Goal: Task Accomplishment & Management: Manage account settings

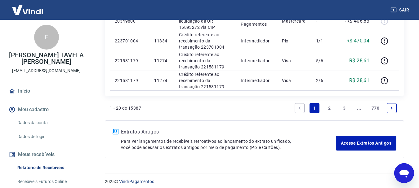
scroll to position [478, 0]
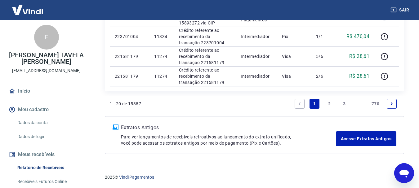
click at [344, 103] on link "3" at bounding box center [345, 104] width 10 height 10
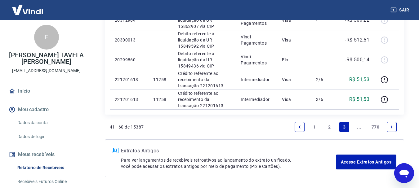
scroll to position [466, 0]
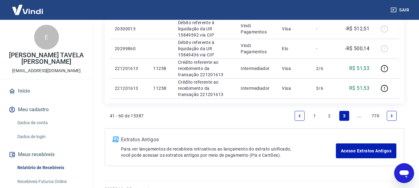
click at [360, 118] on link "..." at bounding box center [360, 116] width 10 height 10
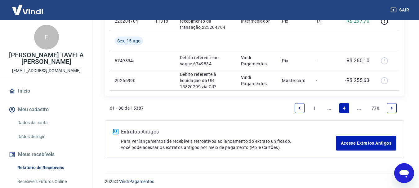
scroll to position [518, 0]
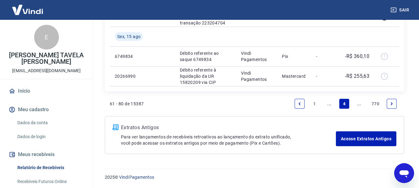
click at [359, 105] on link "..." at bounding box center [360, 104] width 10 height 10
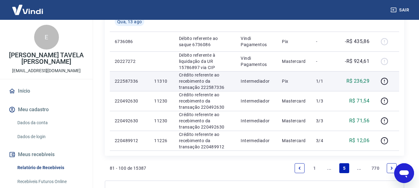
scroll to position [498, 0]
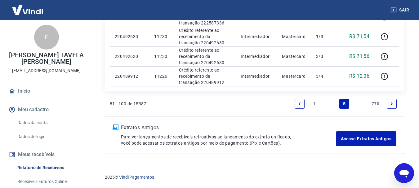
click at [314, 104] on link "1" at bounding box center [315, 104] width 10 height 10
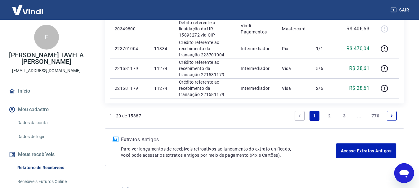
scroll to position [435, 0]
